Goal: Check status: Check status

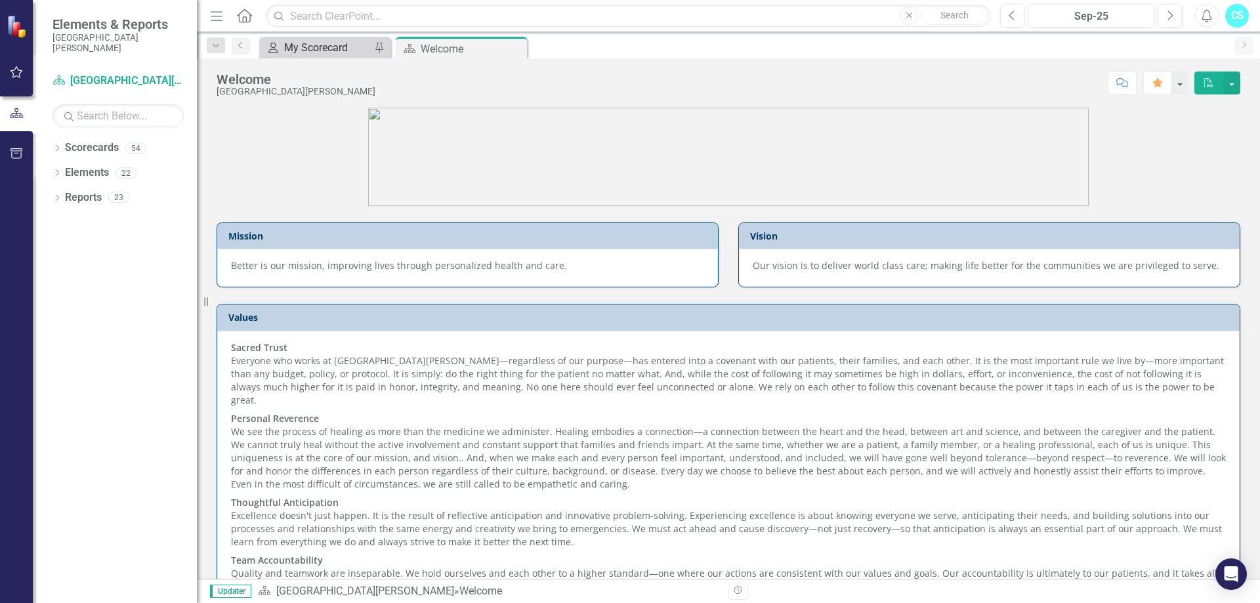
click at [333, 52] on div "My Scorecard" at bounding box center [327, 47] width 87 height 16
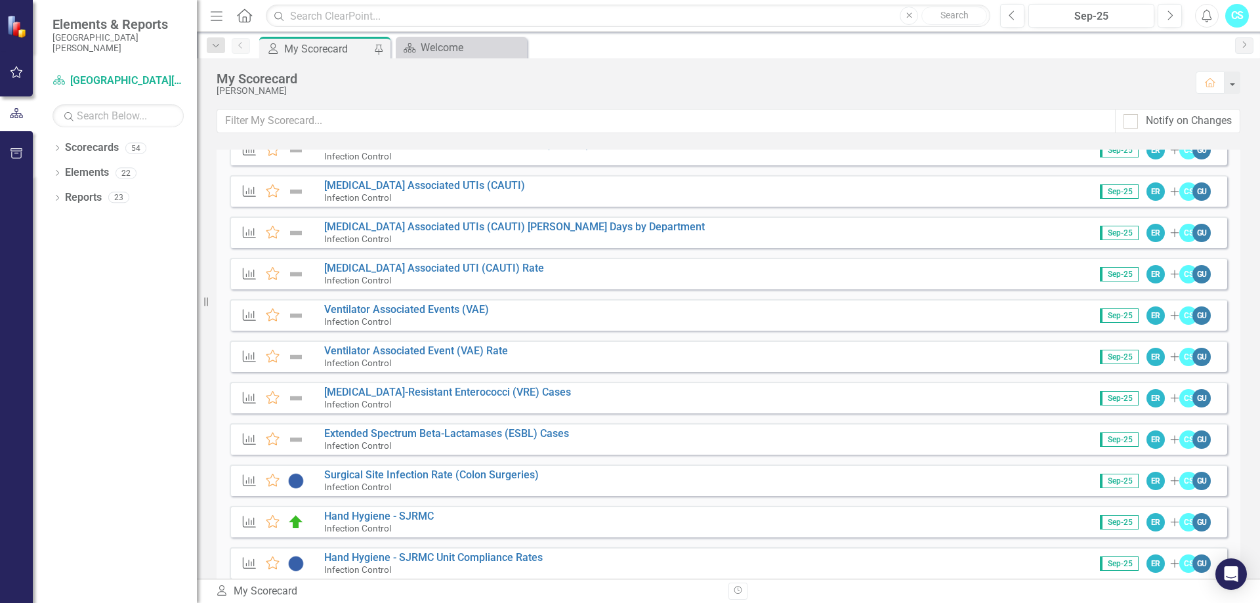
scroll to position [616, 0]
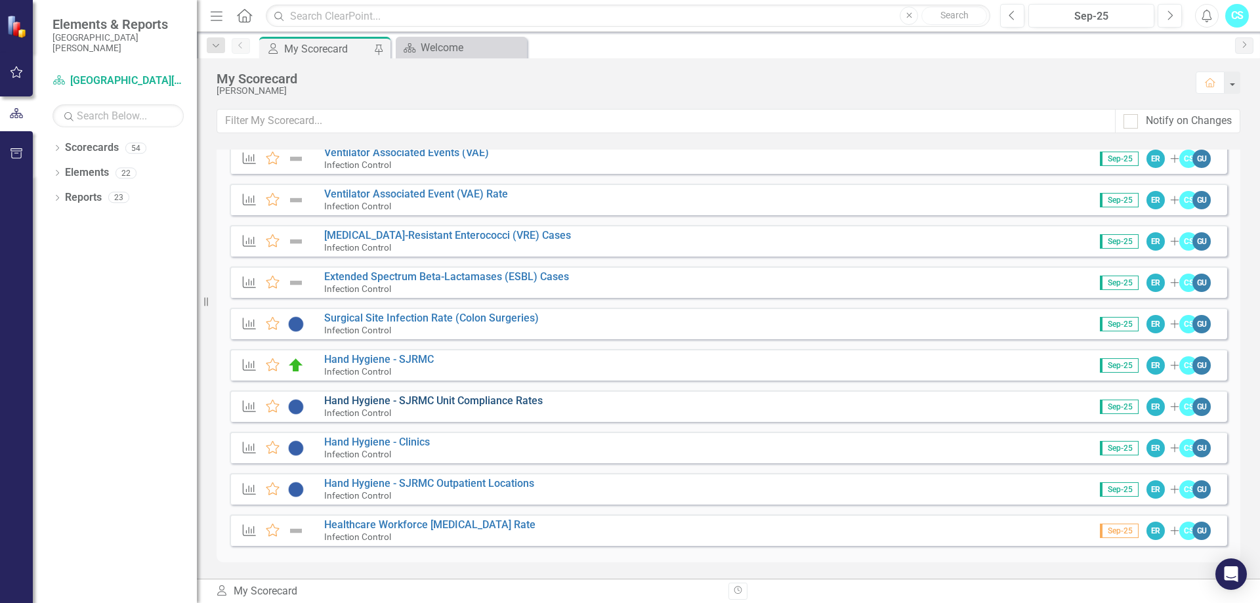
click at [405, 400] on link "Hand Hygiene - SJRMC Unit Compliance Rates" at bounding box center [433, 400] width 219 height 12
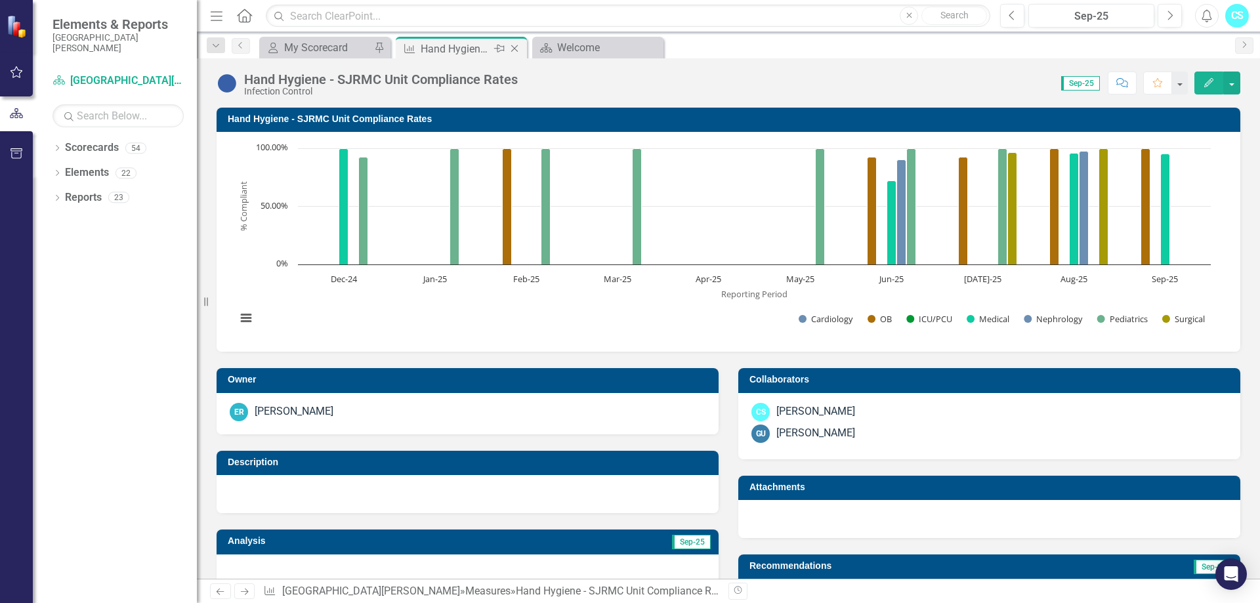
click at [517, 49] on icon "Close" at bounding box center [514, 48] width 13 height 11
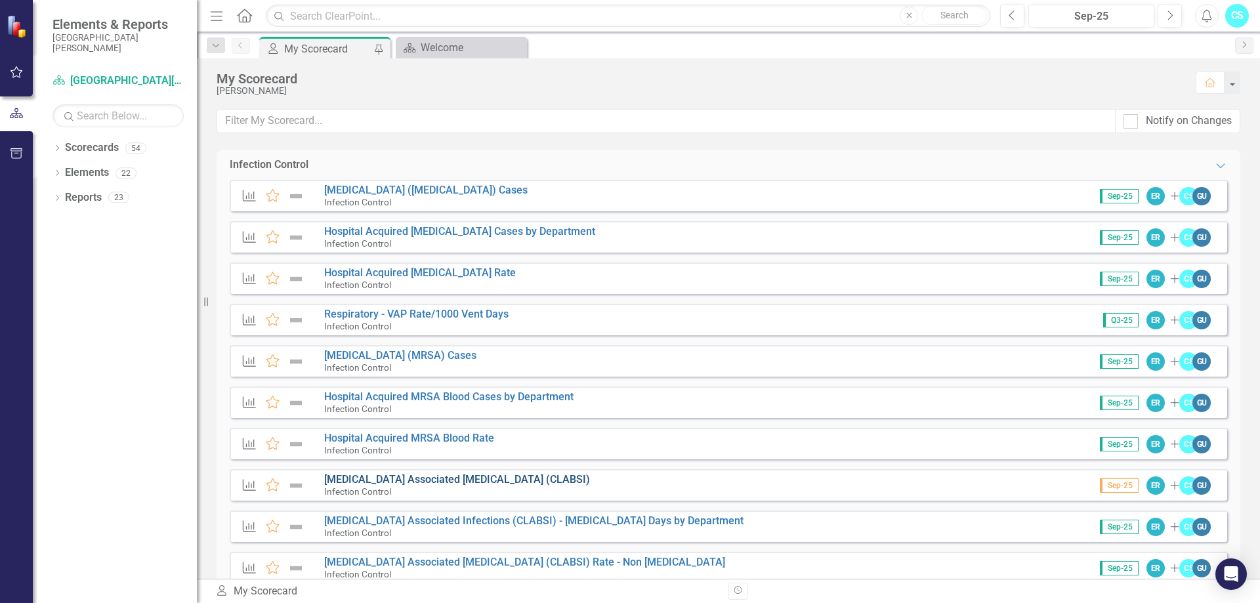
scroll to position [616, 0]
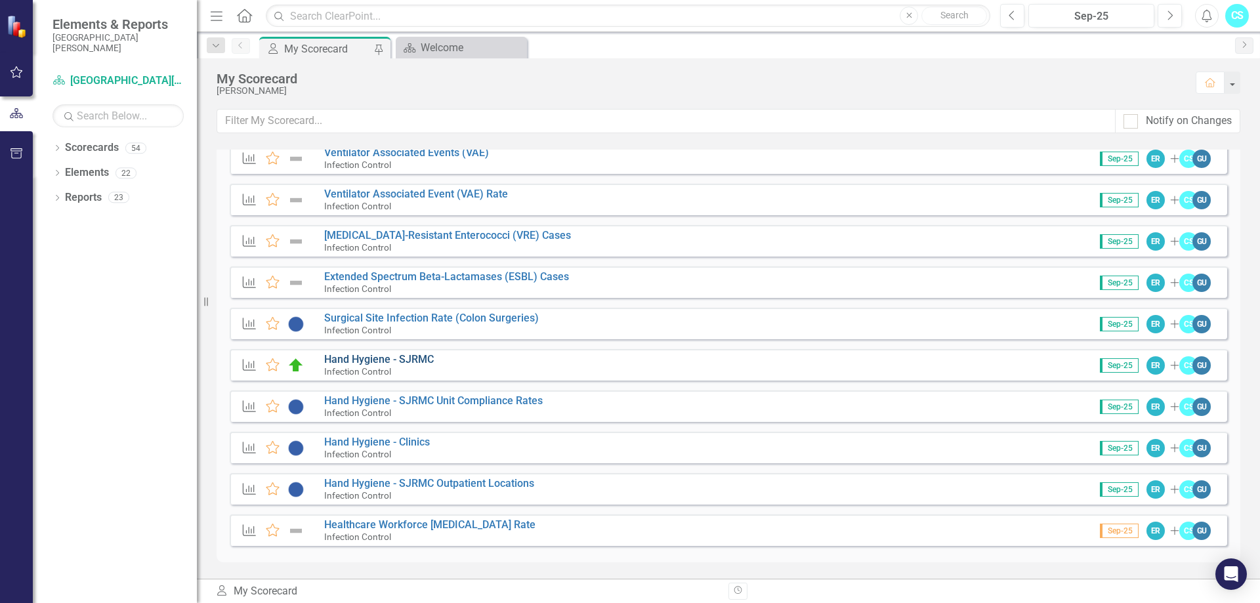
click at [395, 358] on link "Hand Hygiene - SJRMC" at bounding box center [379, 359] width 110 height 12
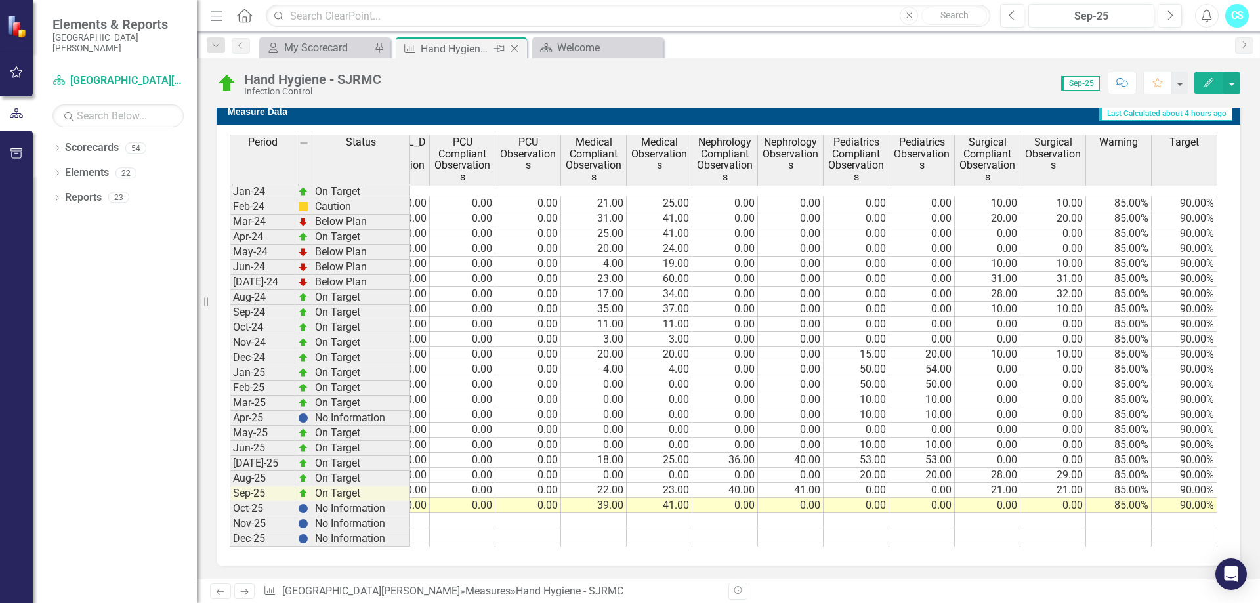
click at [512, 45] on icon "Close" at bounding box center [514, 48] width 13 height 11
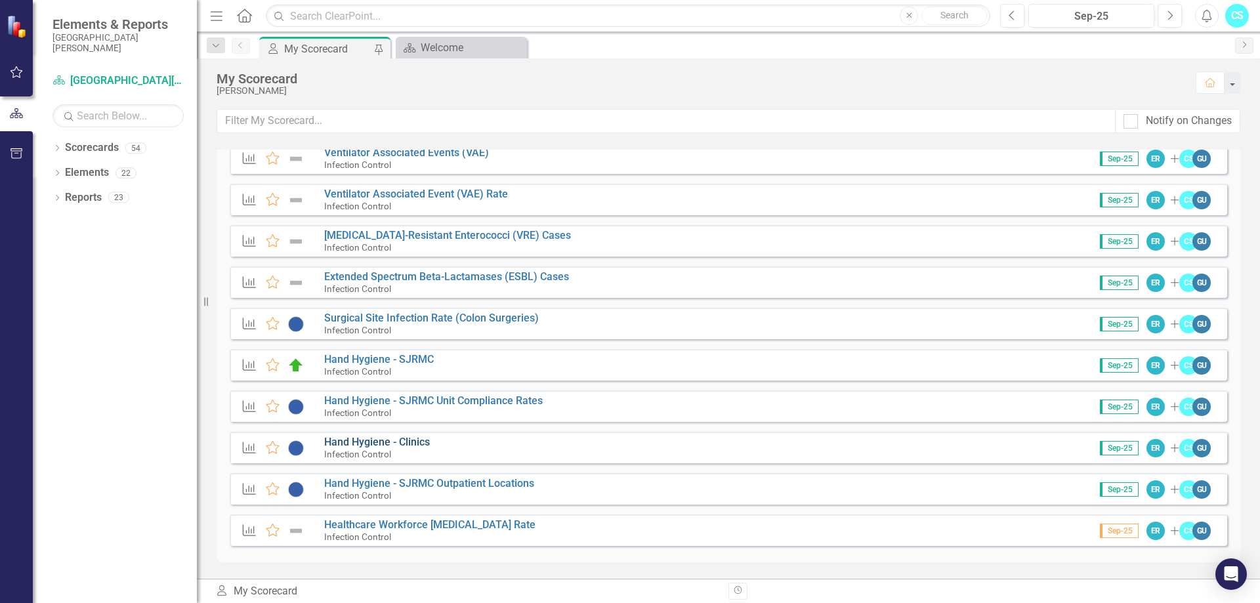
click at [400, 440] on link "Hand Hygiene - Clinics" at bounding box center [377, 442] width 106 height 12
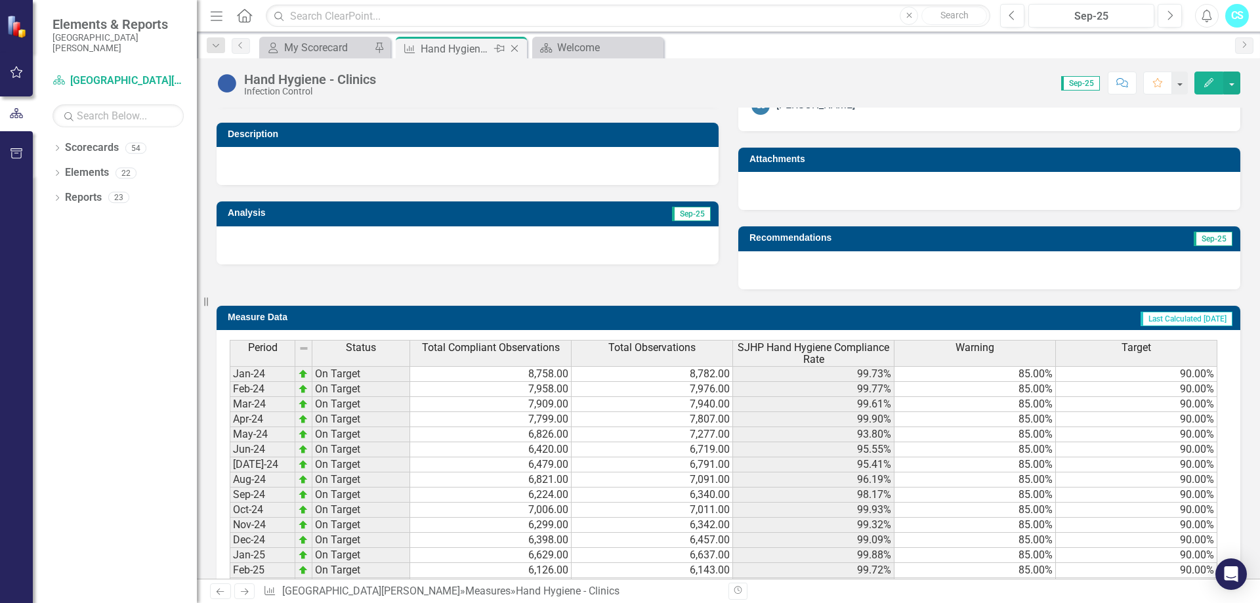
click at [517, 43] on icon "Close" at bounding box center [514, 48] width 13 height 11
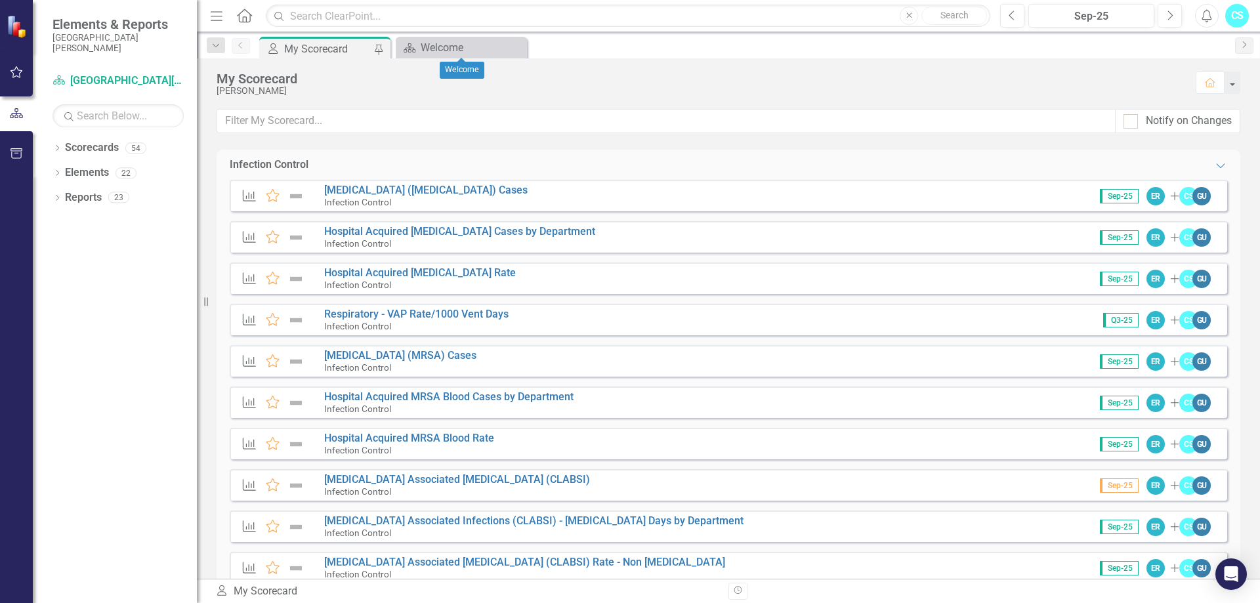
click at [360, 46] on div "My Scorecard" at bounding box center [327, 49] width 87 height 16
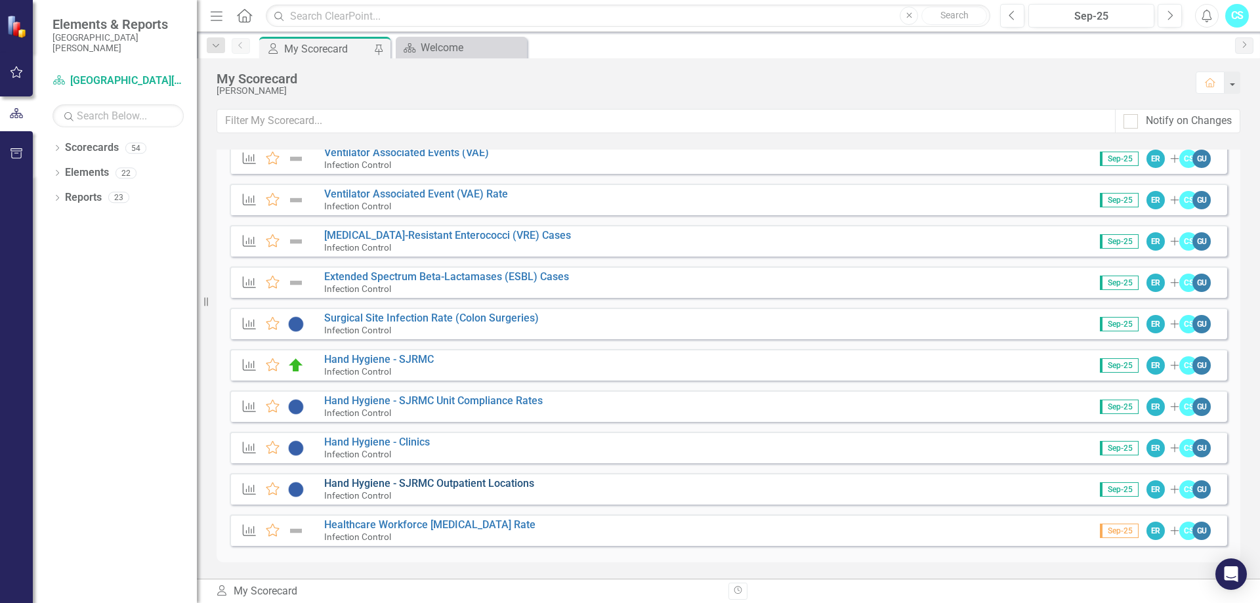
click at [467, 481] on link "Hand Hygiene - SJRMC Outpatient Locations" at bounding box center [429, 483] width 210 height 12
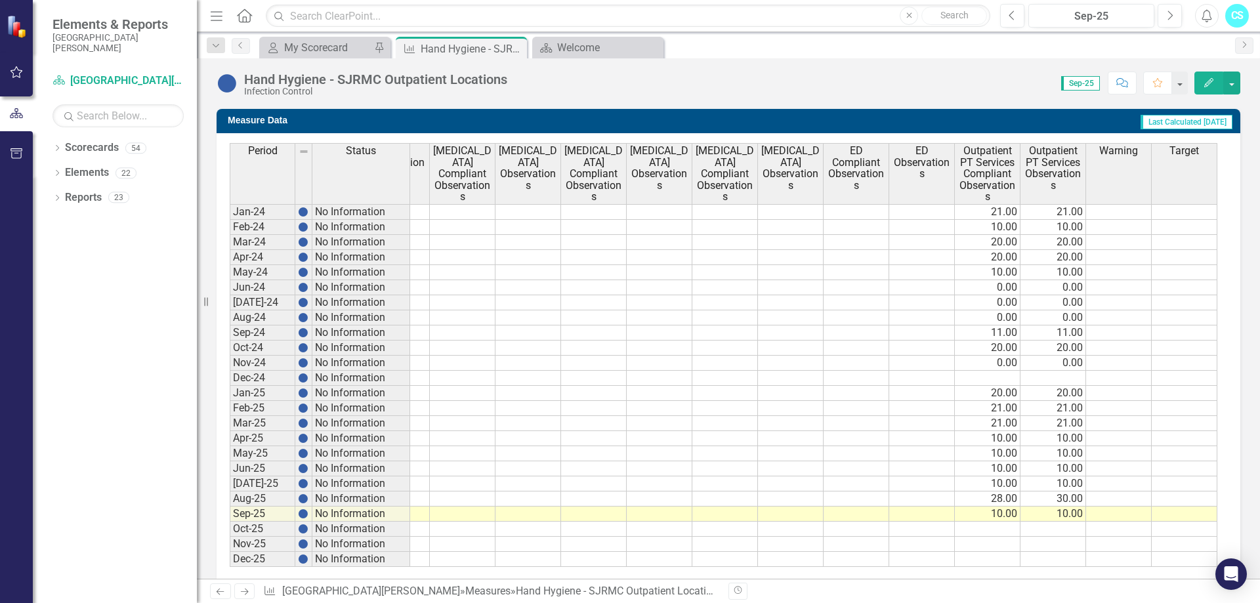
click at [1012, 513] on td "10.00" at bounding box center [988, 514] width 66 height 15
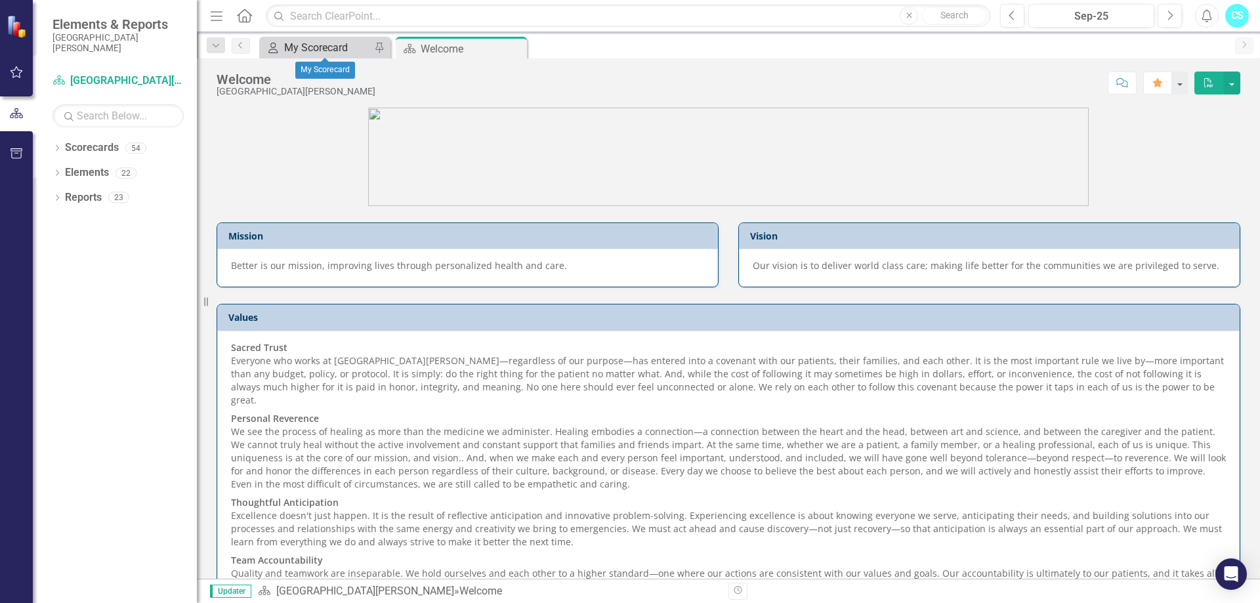
click at [356, 51] on div "My Scorecard" at bounding box center [327, 47] width 87 height 16
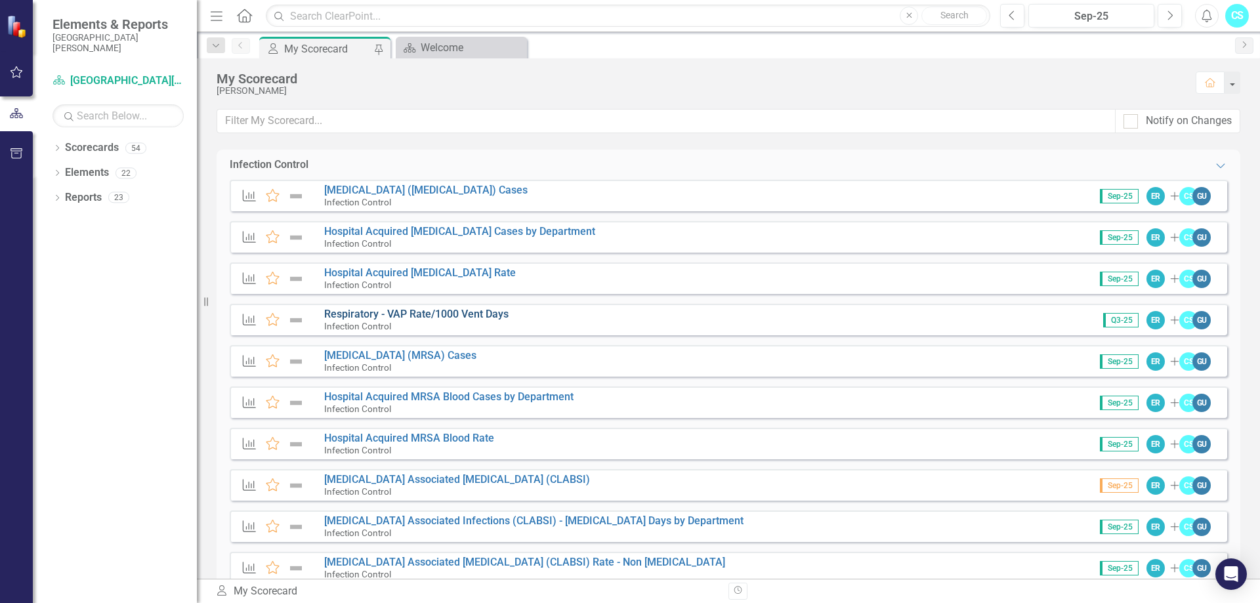
click at [438, 312] on link "Respiratory - VAP Rate/1000 Vent Days" at bounding box center [416, 314] width 184 height 12
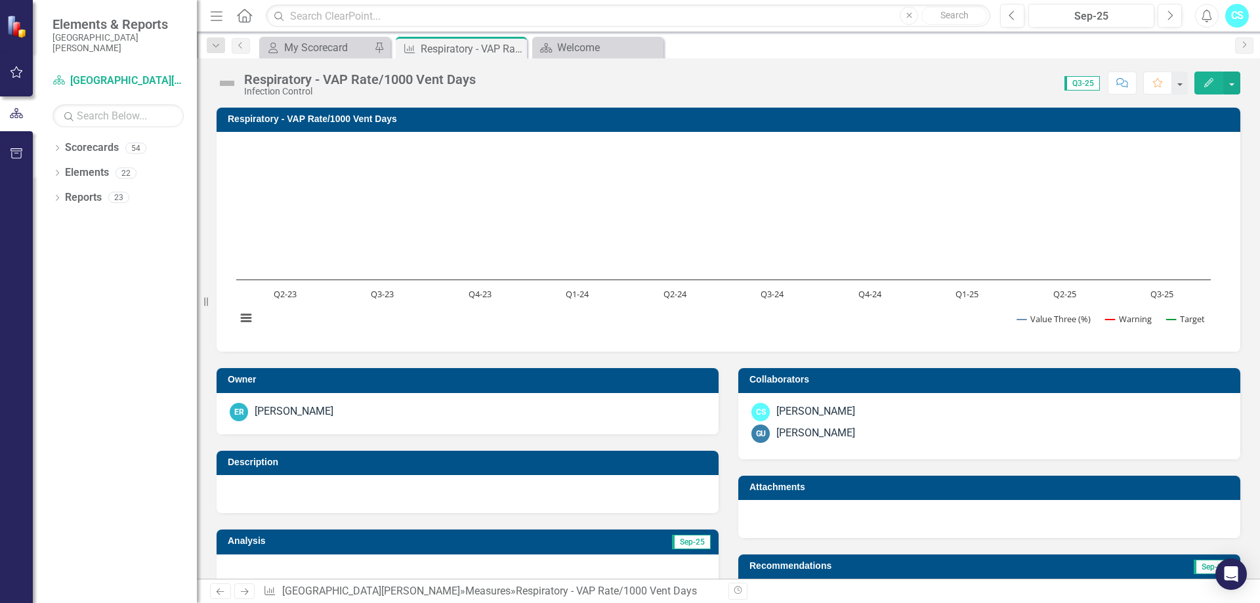
scroll to position [197, 0]
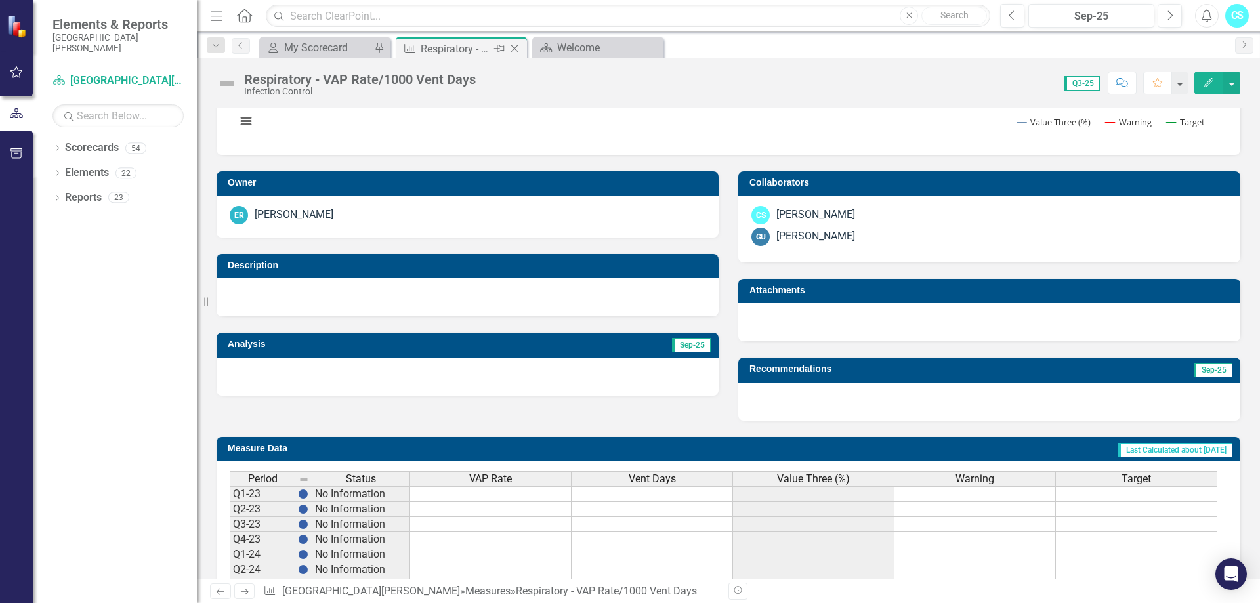
click at [520, 47] on icon "Close" at bounding box center [514, 48] width 13 height 11
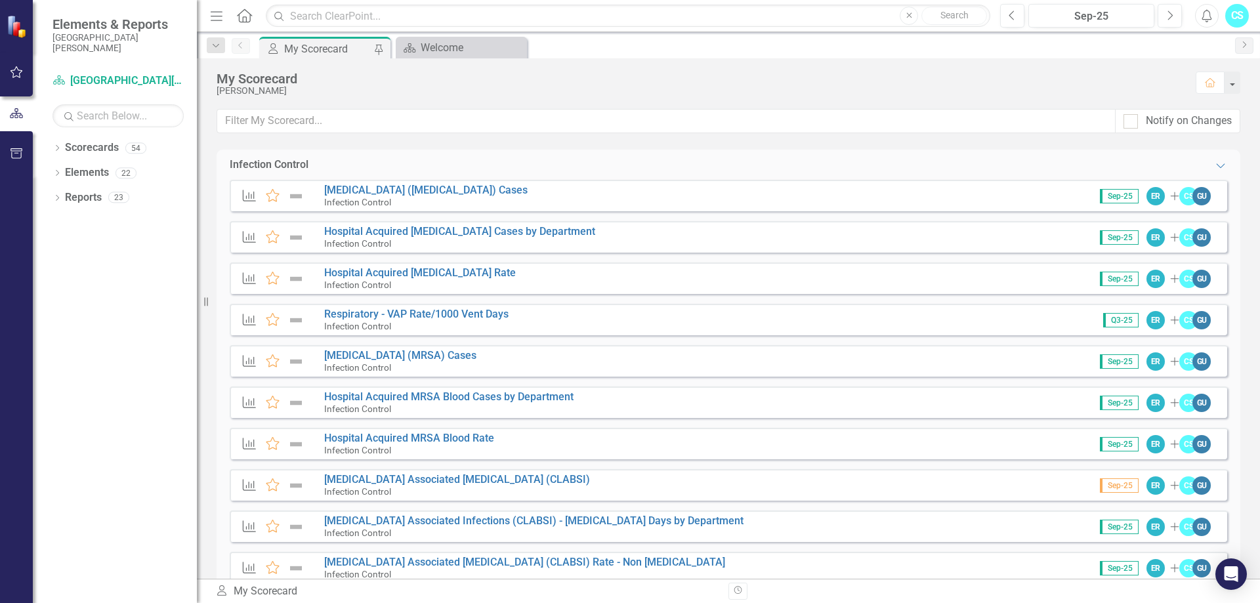
click at [531, 314] on div "Measure Favorite Respiratory - VAP Rate/1000 Vent Days Infection Control Q3-25 …" at bounding box center [729, 320] width 998 height 32
